Goal: Task Accomplishment & Management: Manage account settings

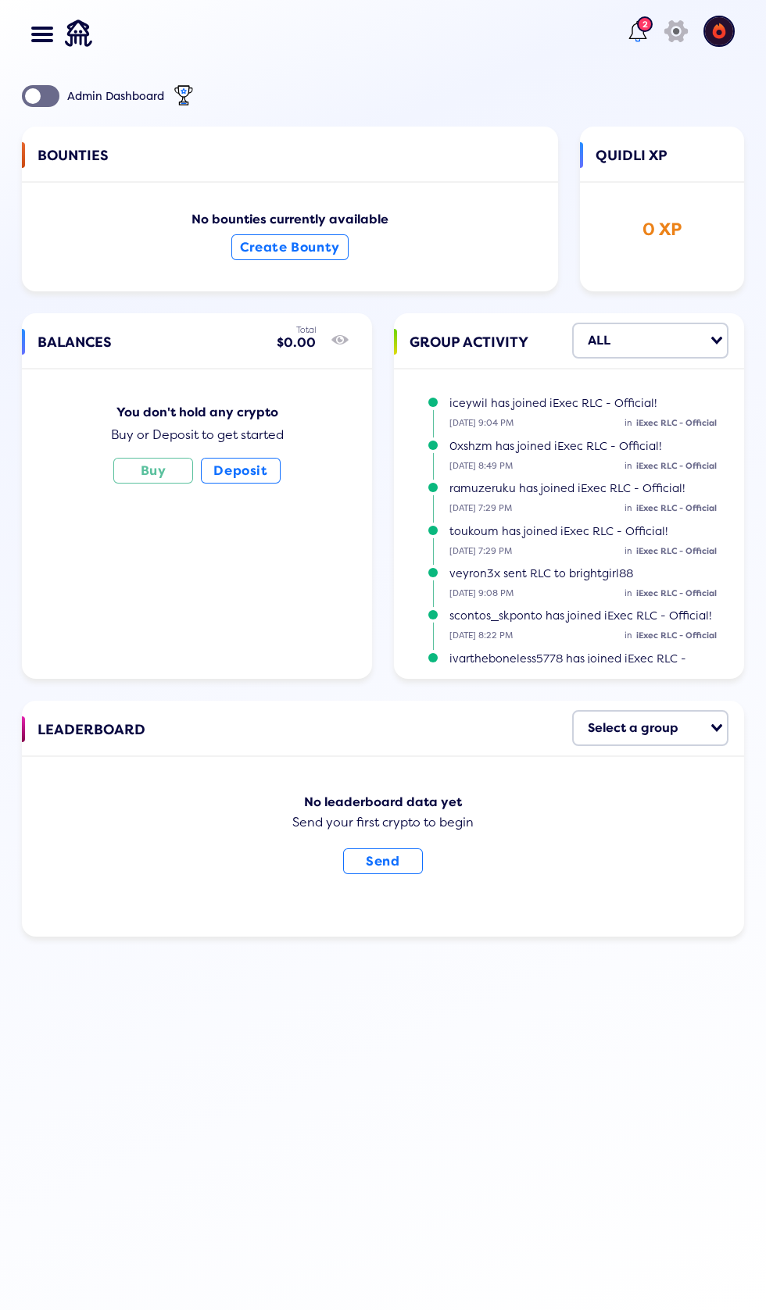
click at [37, 41] on span at bounding box center [36, 40] width 11 height 3
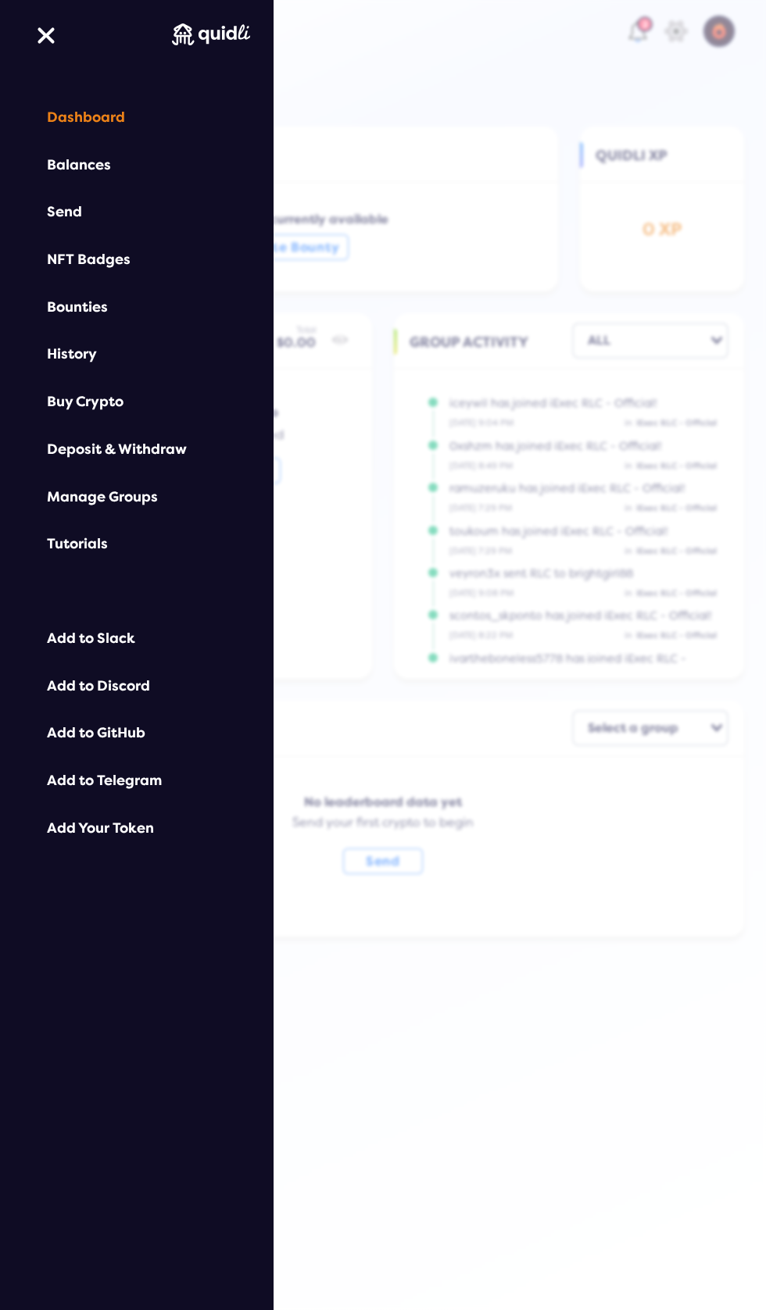
click at [645, 24] on div at bounding box center [383, 655] width 766 height 1310
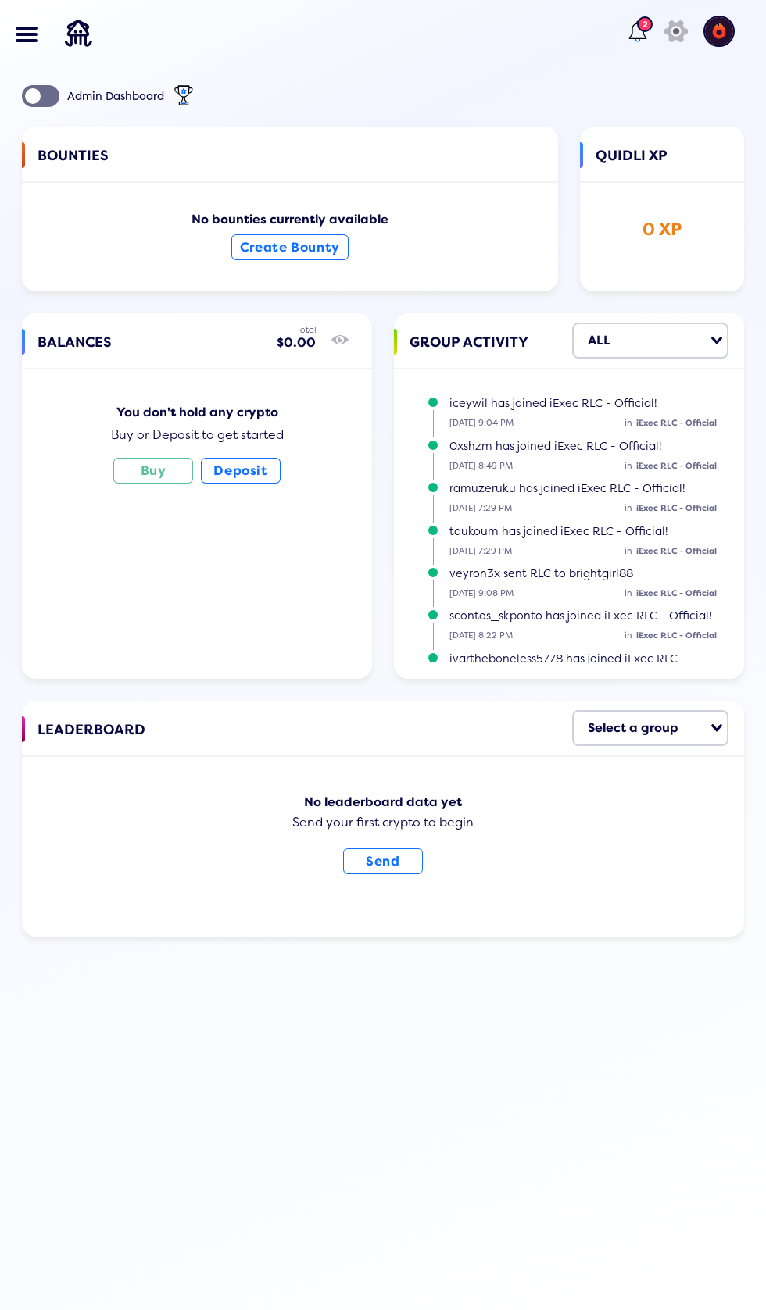
click at [603, 24] on header "Dashboard Balances Send NFT Badges Bounties History Buy Crypto Deposit & Withdr…" at bounding box center [383, 35] width 735 height 70
click at [634, 26] on lord-icon at bounding box center [637, 31] width 25 height 25
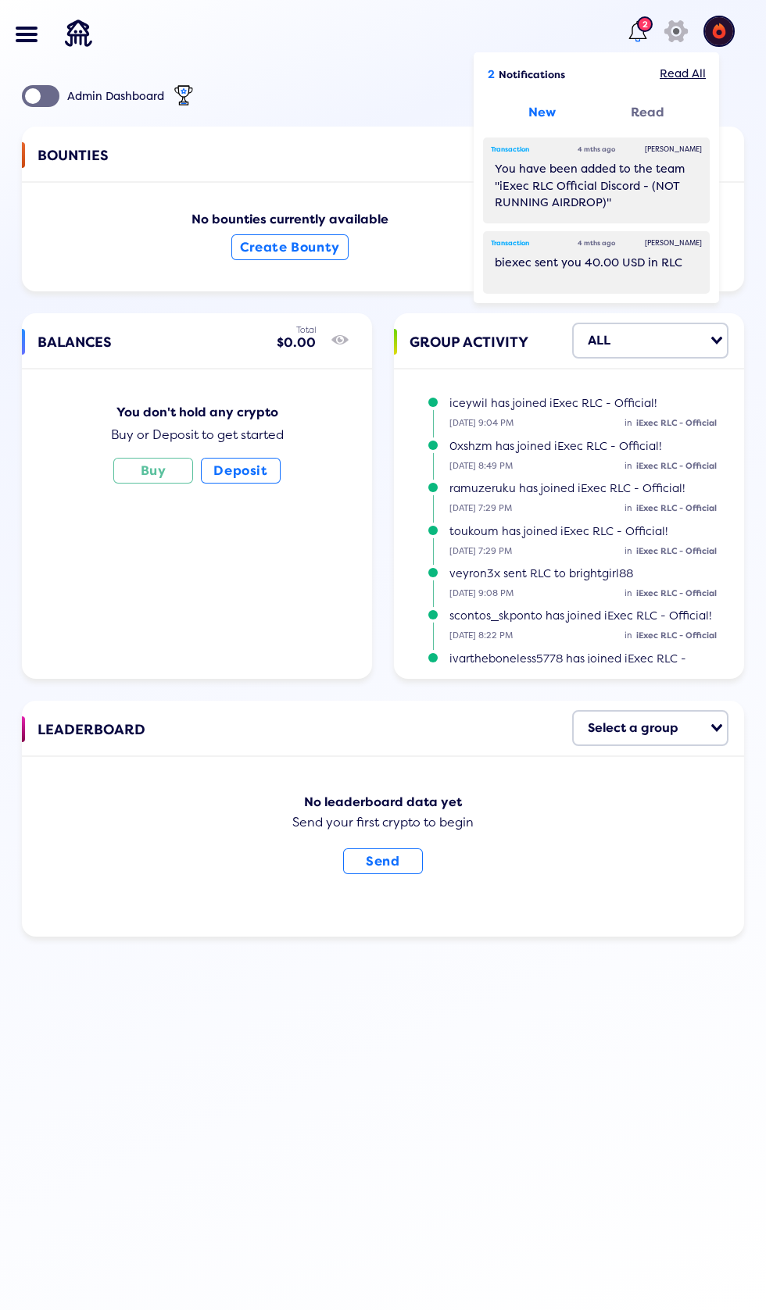
click at [670, 158] on div "[PERSON_NAME]" at bounding box center [673, 151] width 73 height 26
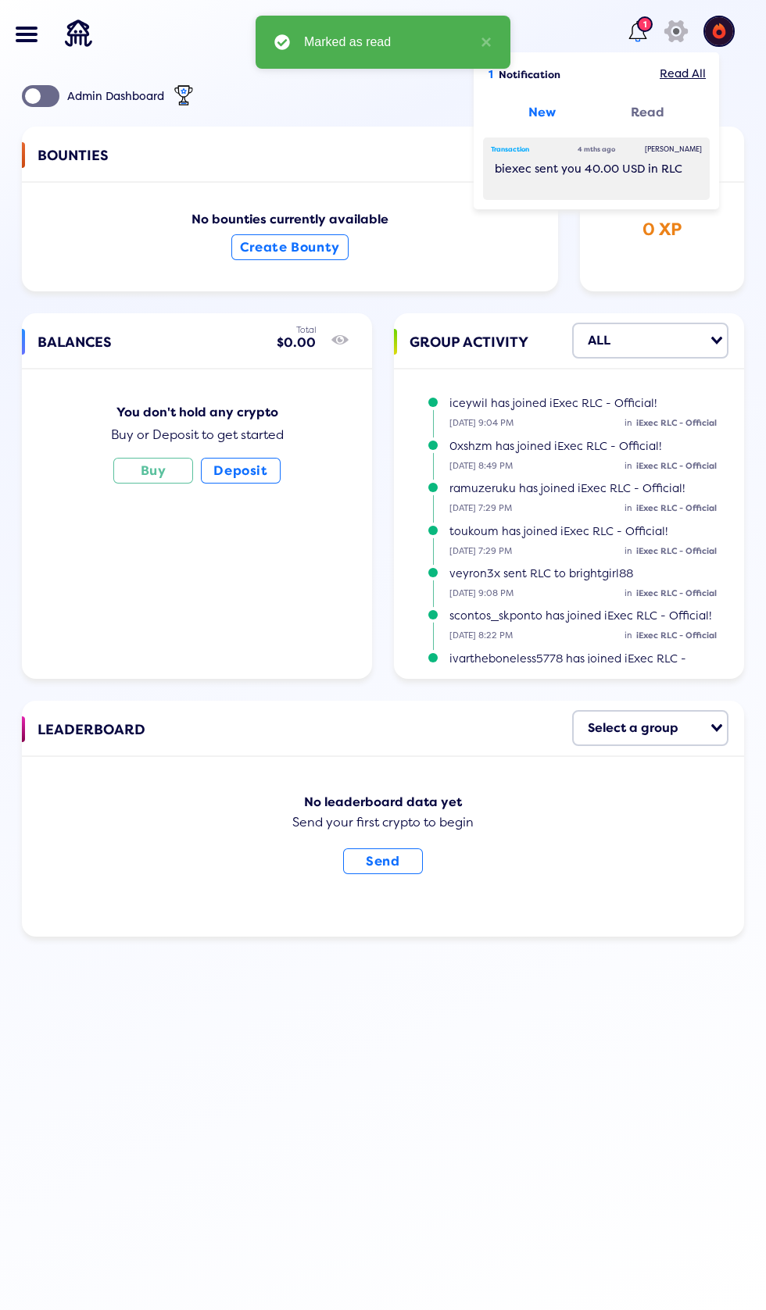
click at [660, 153] on div "[PERSON_NAME]" at bounding box center [673, 151] width 73 height 26
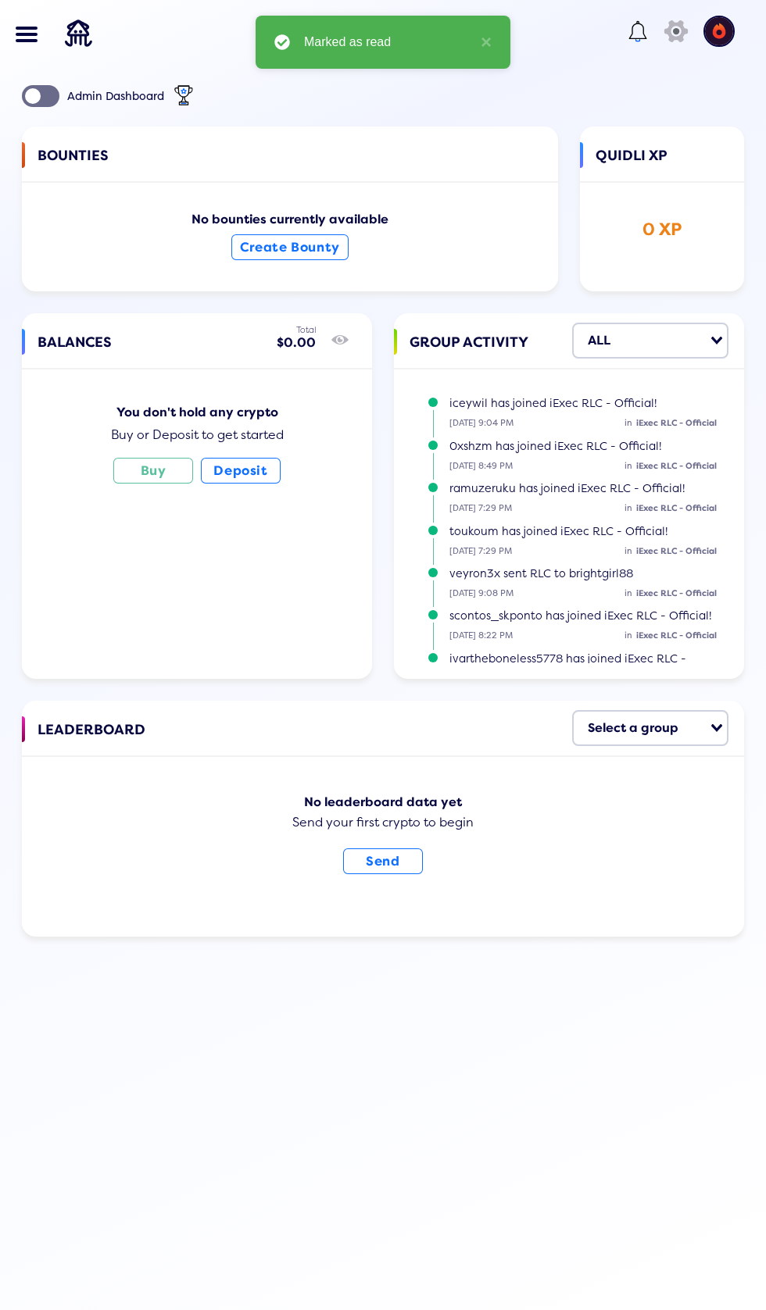
click at [21, 28] on span at bounding box center [21, 28] width 11 height 3
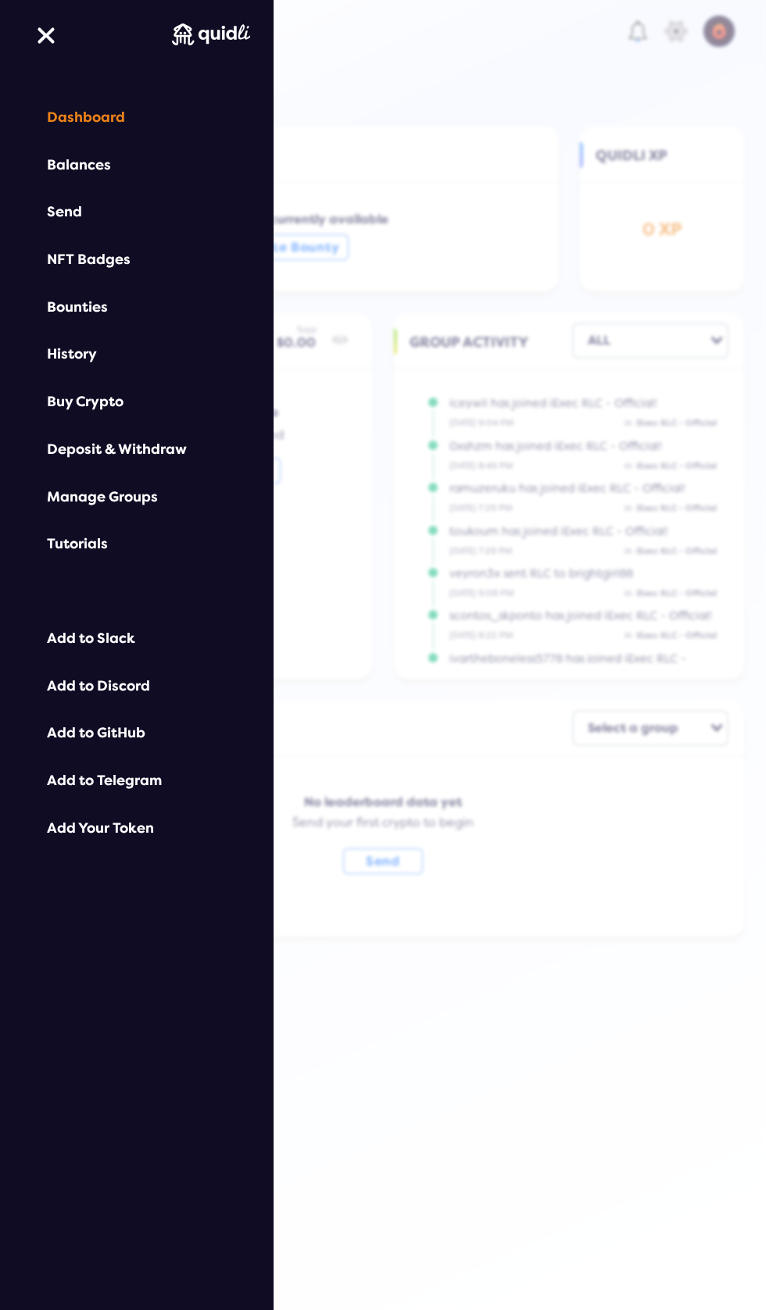
click at [101, 165] on div "Balances" at bounding box center [137, 165] width 180 height 16
